Goal: Transaction & Acquisition: Purchase product/service

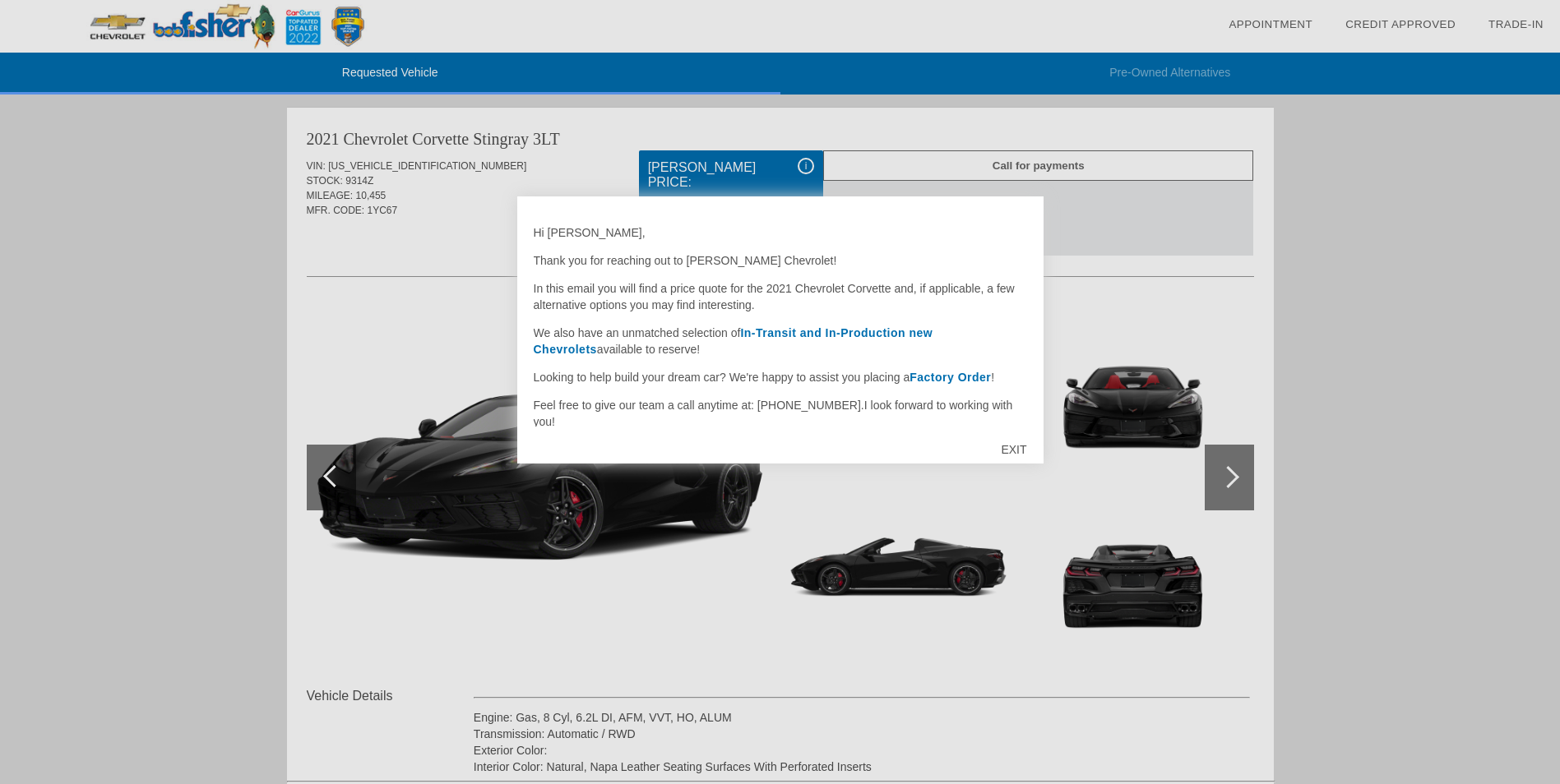
click at [777, 338] on strong "In-Transit and In-Production new Chevrolets" at bounding box center [733, 341] width 400 height 29
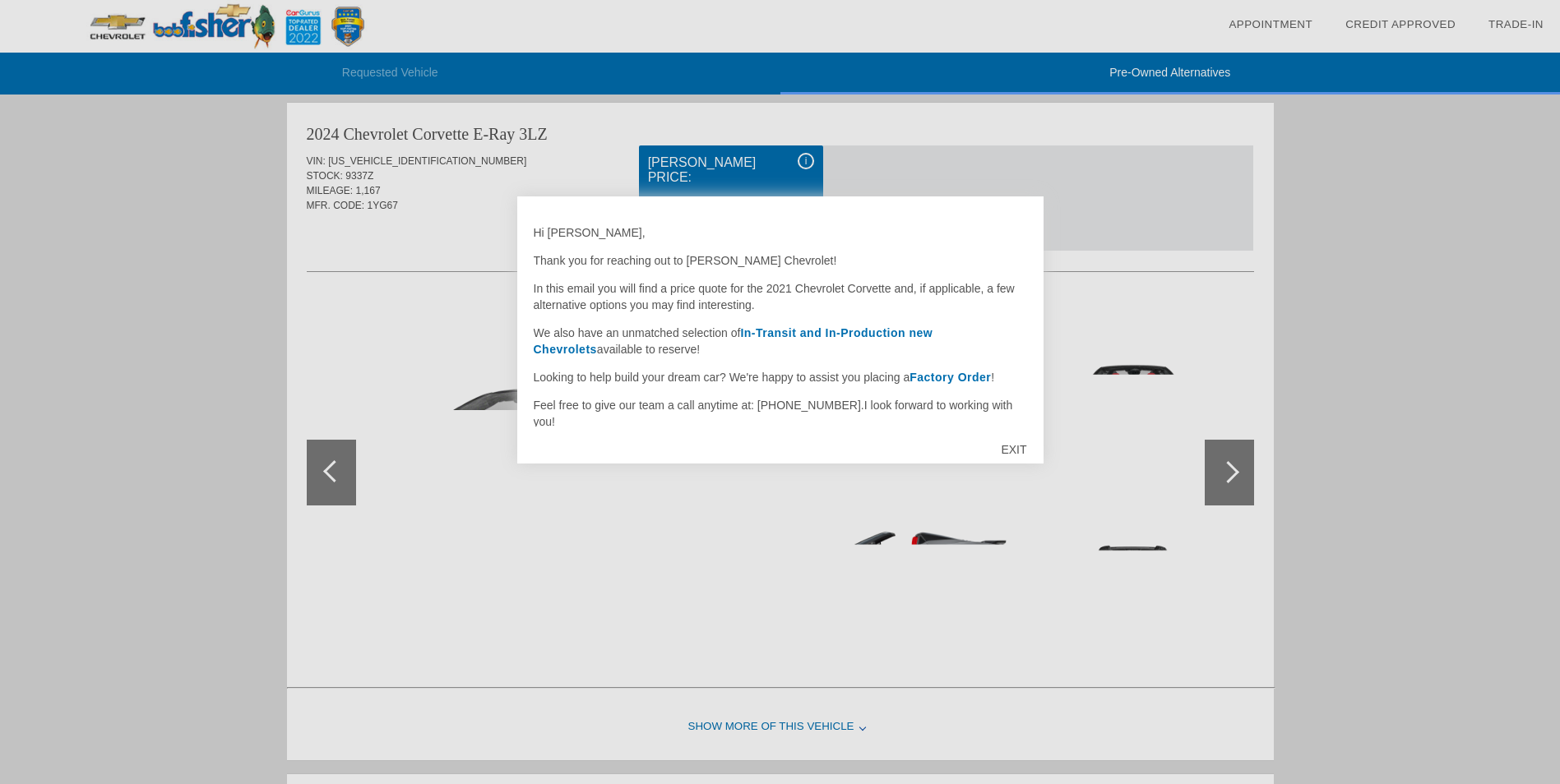
scroll to position [676, 0]
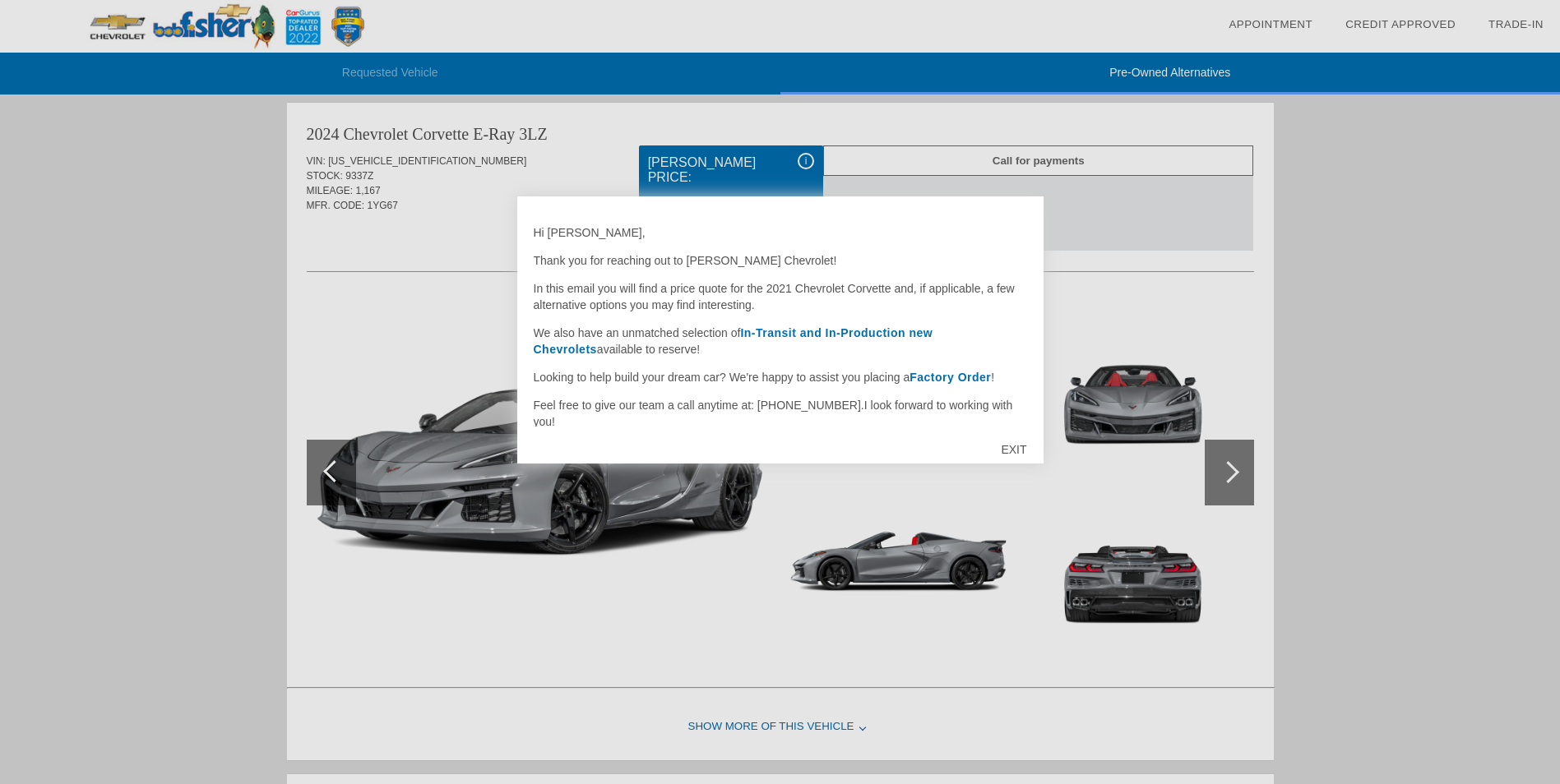
click at [1016, 443] on div "EXIT" at bounding box center [1014, 450] width 59 height 49
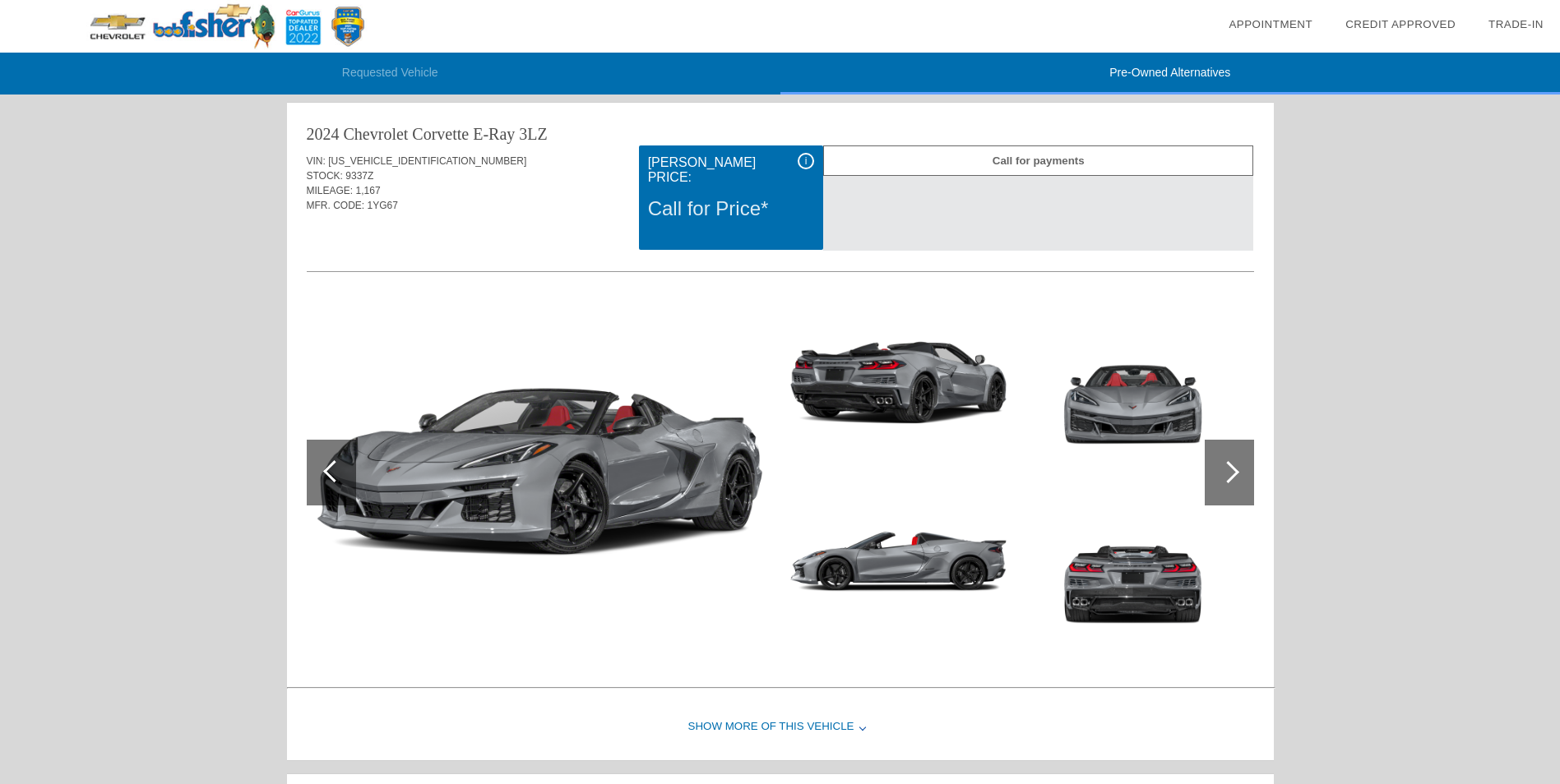
click at [1228, 473] on div at bounding box center [1228, 472] width 22 height 22
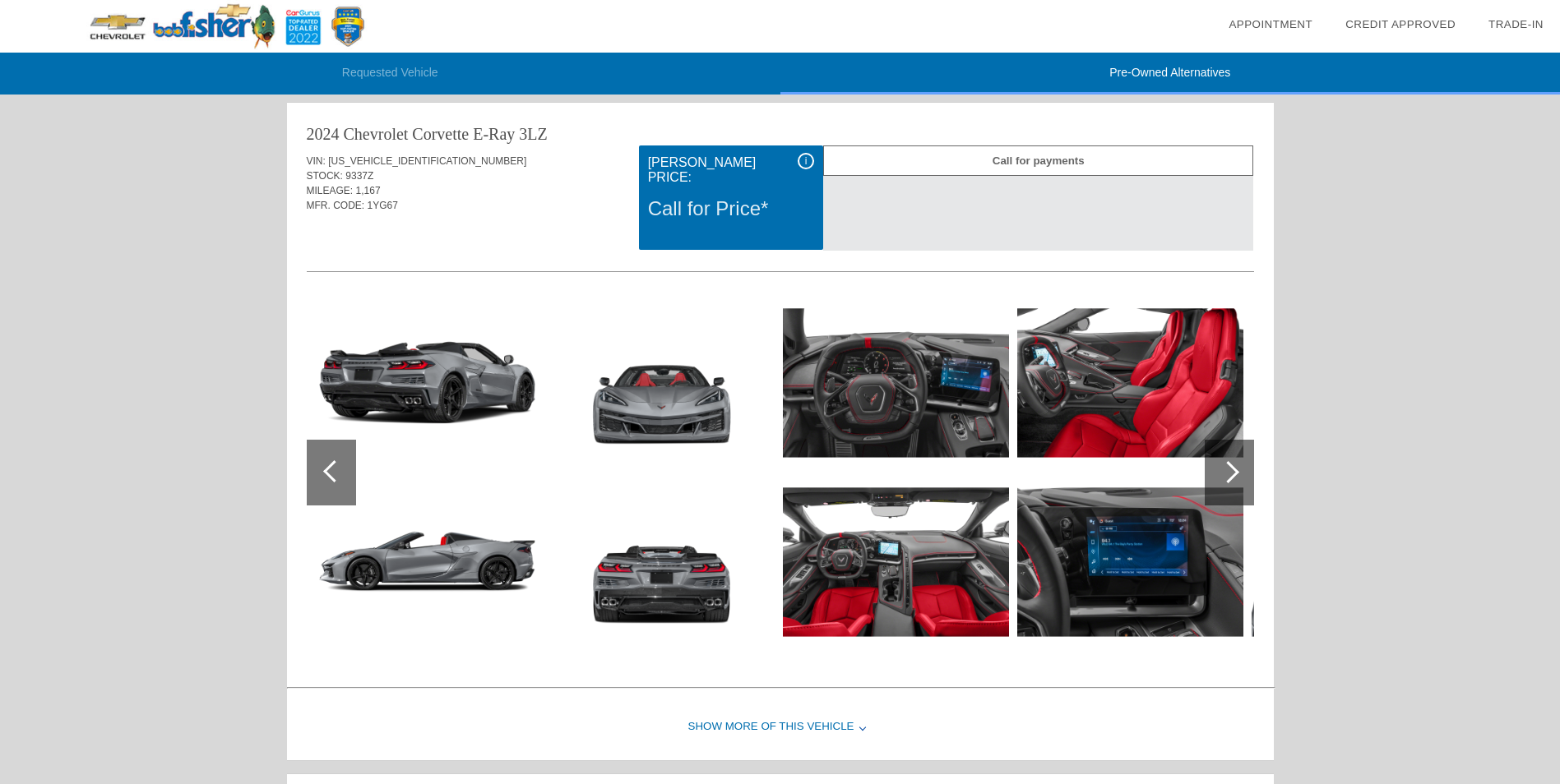
click at [1228, 473] on div at bounding box center [1228, 472] width 22 height 22
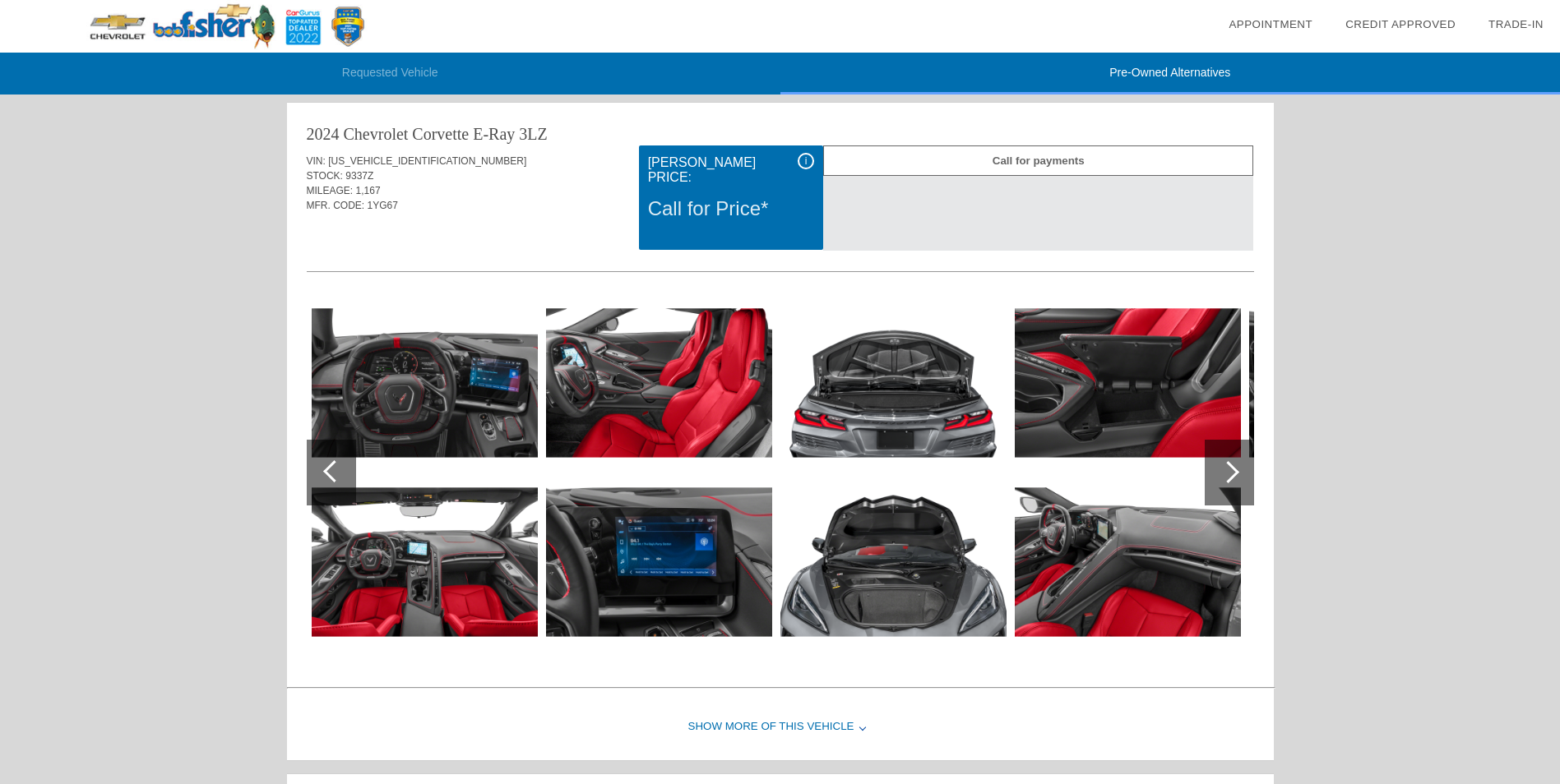
click at [1228, 473] on div at bounding box center [1228, 472] width 22 height 22
